Goal: Task Accomplishment & Management: Manage account settings

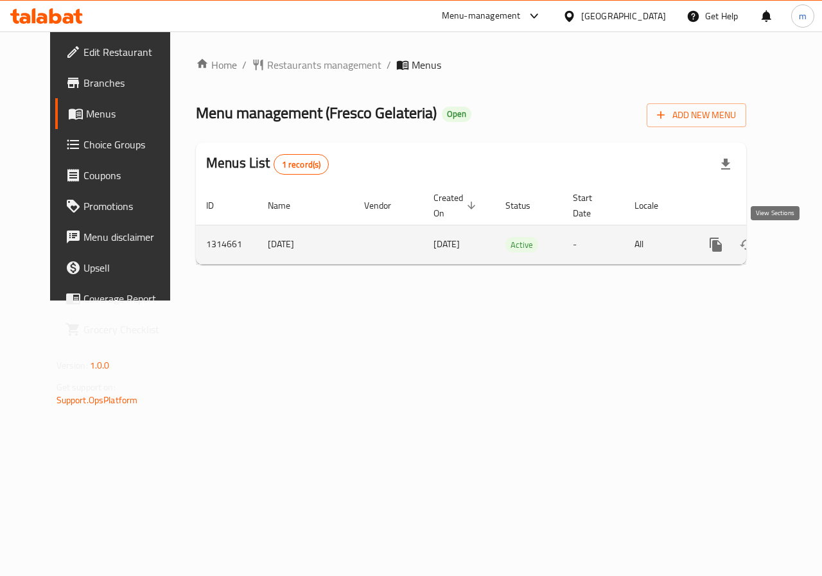
click at [801, 248] on icon "enhanced table" at bounding box center [808, 244] width 15 height 15
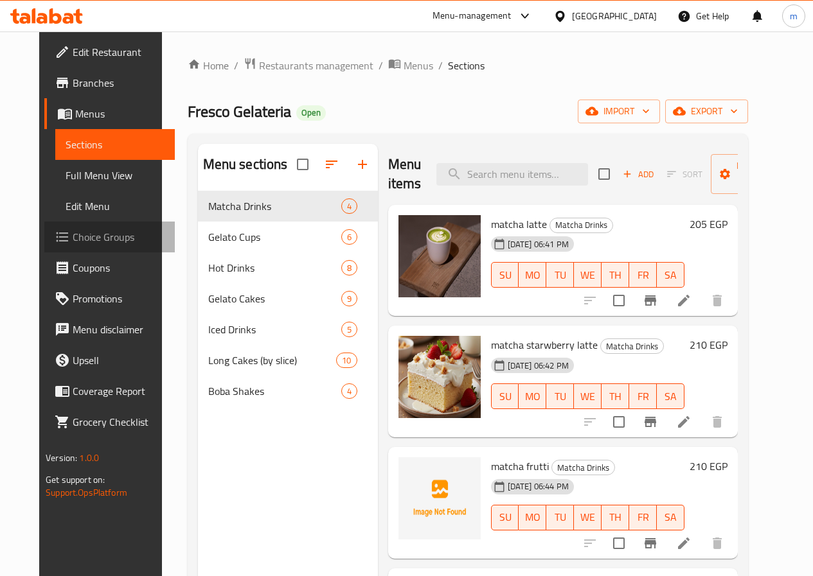
click at [86, 226] on link "Choice Groups" at bounding box center [109, 237] width 130 height 31
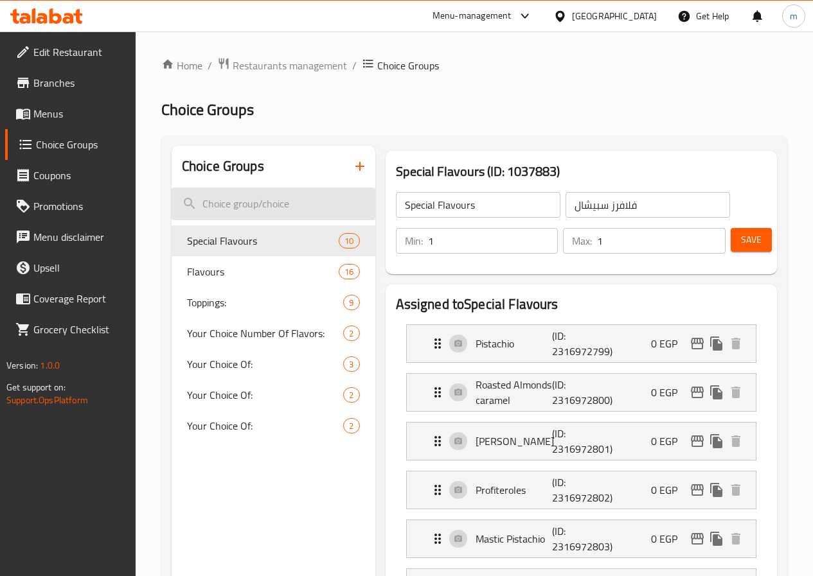
click at [236, 200] on input "search" at bounding box center [274, 204] width 204 height 33
paste input "Flavours"
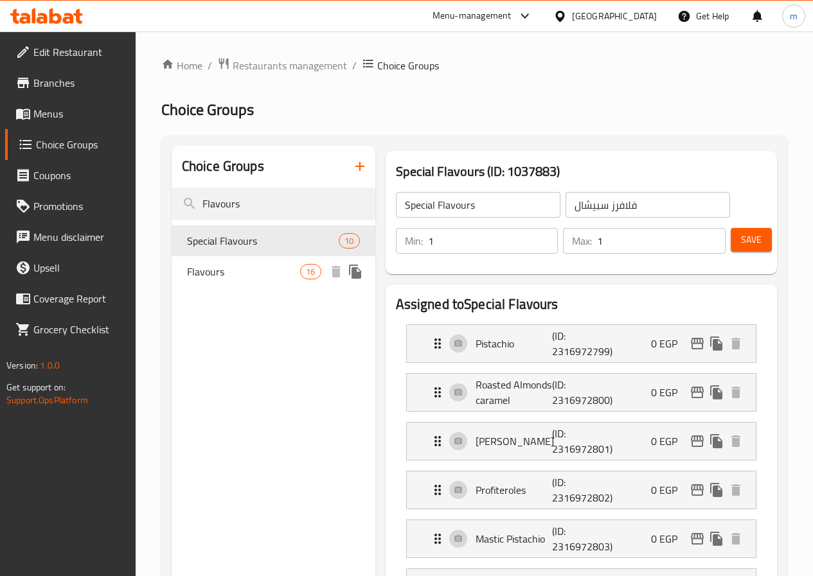
type input "Flavours"
click at [226, 275] on span "Flavours" at bounding box center [243, 271] width 113 height 15
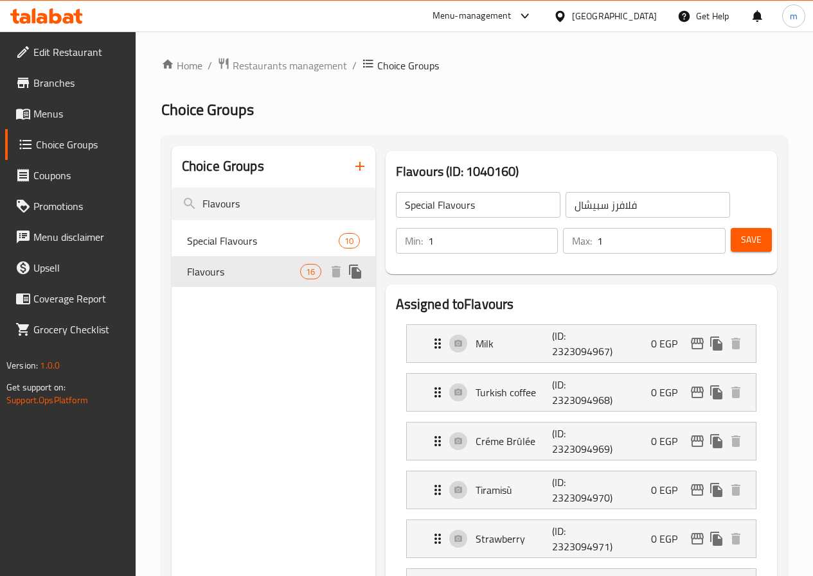
type input "Flavours"
type input "فلافرز"
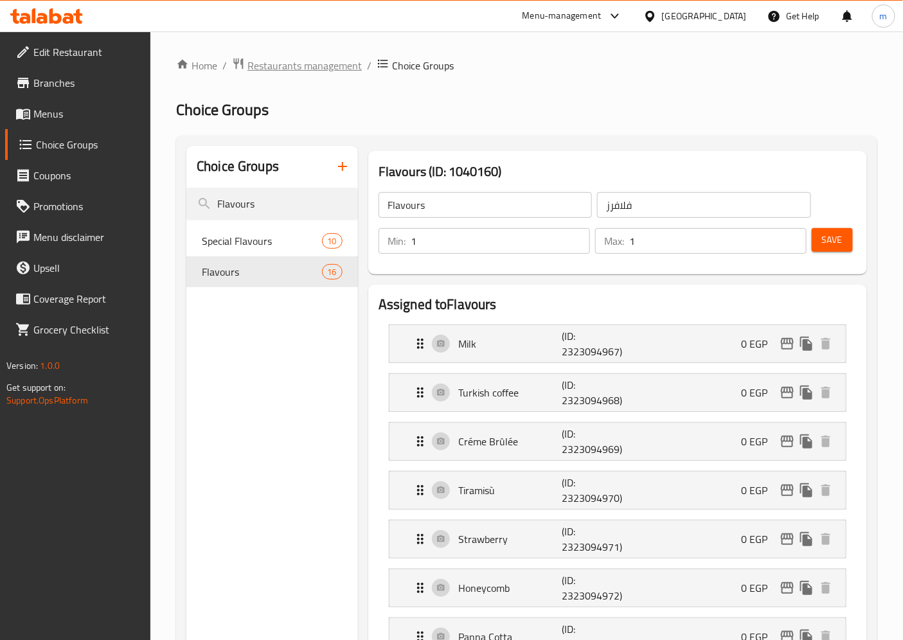
click at [267, 68] on span "Restaurants management" at bounding box center [304, 65] width 114 height 15
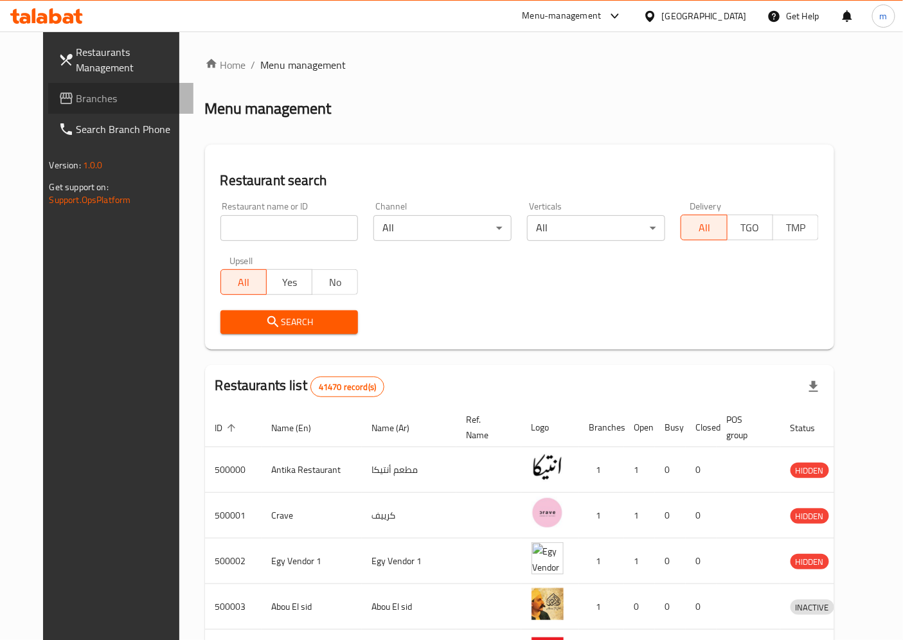
click at [114, 103] on span "Branches" at bounding box center [129, 98] width 107 height 15
